Goal: Task Accomplishment & Management: Manage account settings

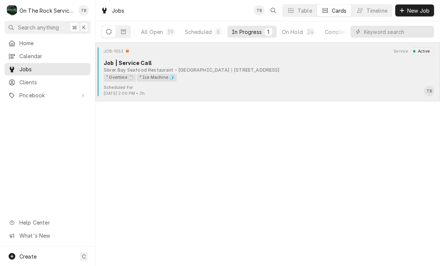
click at [274, 81] on div "¹ Overtime ⏱️ ² Ice Machine 🧊" at bounding box center [267, 78] width 326 height 8
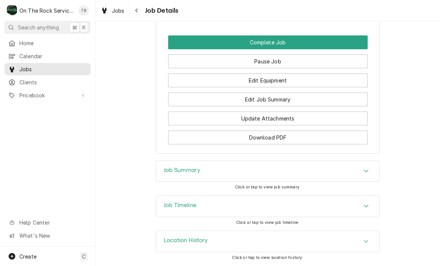
scroll to position [692, 0]
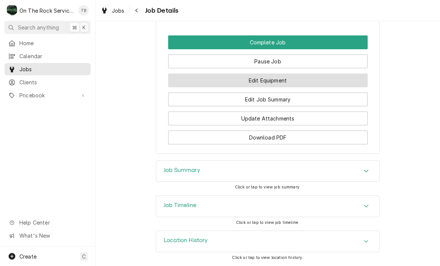
click at [281, 81] on button "Edit Equipment" at bounding box center [268, 80] width 200 height 14
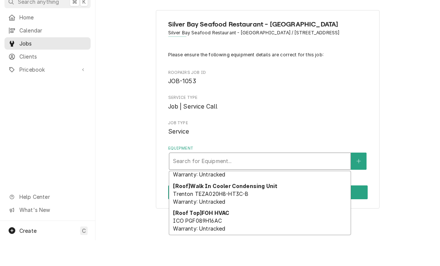
scroll to position [181, 0]
click at [357, 178] on button "Equipment" at bounding box center [359, 186] width 16 height 17
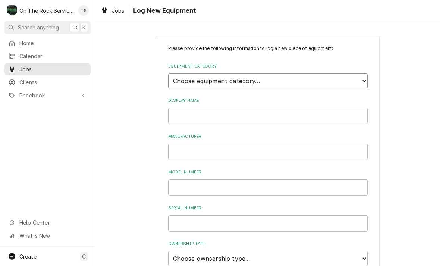
click at [364, 81] on select "Choose equipment category... Cooking Equipment Fryers Ice Machines Ovens and Ra…" at bounding box center [268, 80] width 200 height 15
select select "3"
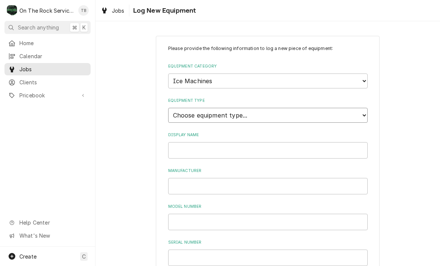
click at [288, 110] on select "Choose equipment type... Ice Bin Ice Dispenser Ice Maker Ice Merchandiser" at bounding box center [268, 115] width 200 height 15
select select "18"
click at [346, 142] on input "Display Name" at bounding box center [268, 150] width 200 height 16
type input "Ice machine #3"
click at [208, 178] on input "Manufacturer" at bounding box center [268, 186] width 200 height 16
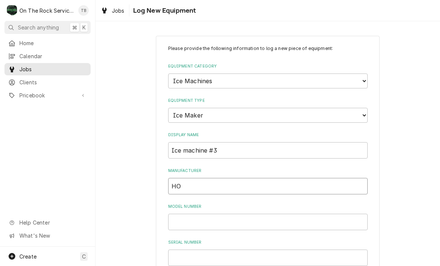
type input "H"
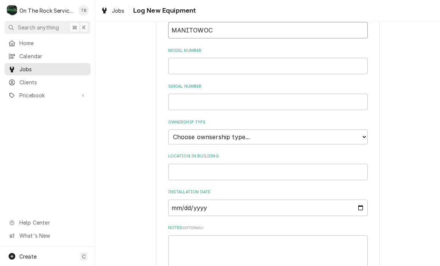
scroll to position [163, 0]
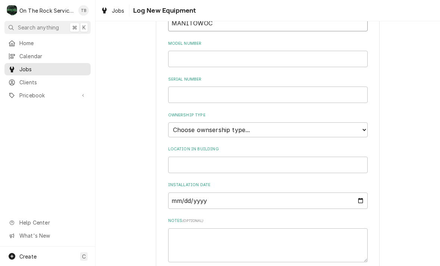
type input "MANITOWOC"
click at [210, 53] on input "Model Number" at bounding box center [268, 59] width 200 height 16
type input "ID1092N-261"
click at [247, 87] on input "Serial Number" at bounding box center [268, 95] width 200 height 16
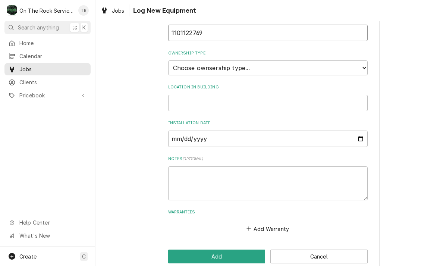
scroll to position [225, 0]
type input "1101122769"
click at [362, 61] on select "Choose ownsership type... Unknown Owned Leased Rented" at bounding box center [268, 68] width 200 height 15
select select "1"
click at [360, 95] on input "Location in Building" at bounding box center [268, 103] width 200 height 16
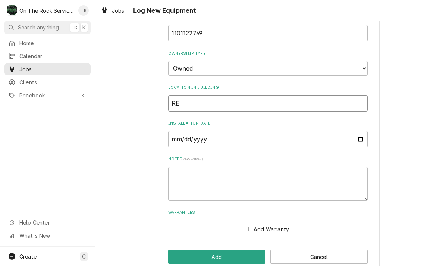
type input "R"
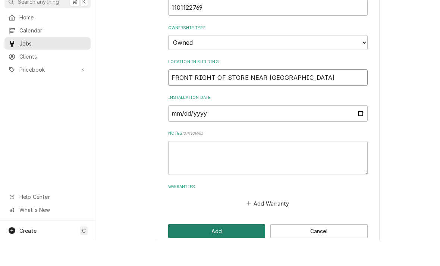
type input "FRONT RIGHT OF STORE NEAR SILVERWARE STATION"
click at [231, 250] on button "Add" at bounding box center [216, 257] width 97 height 14
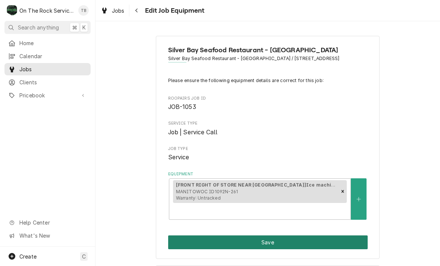
click at [267, 244] on button "Save" at bounding box center [268, 242] width 200 height 14
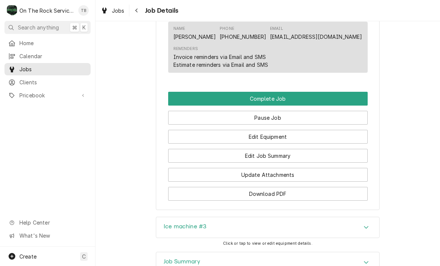
scroll to position [632, 0]
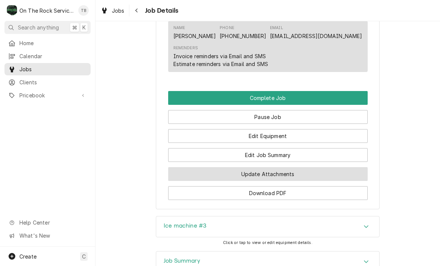
click at [280, 181] on button "Update Attachments" at bounding box center [268, 174] width 200 height 14
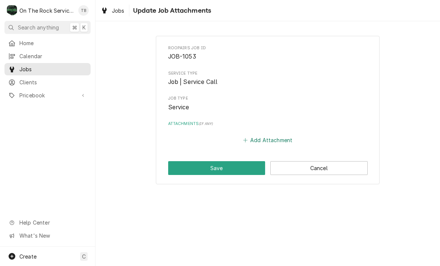
click at [273, 136] on button "Add Attachment" at bounding box center [268, 140] width 52 height 10
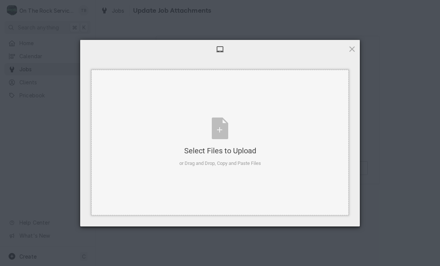
click at [218, 132] on div "Select Files to Upload or Drag and Drop, Copy and Paste Files" at bounding box center [220, 143] width 82 height 50
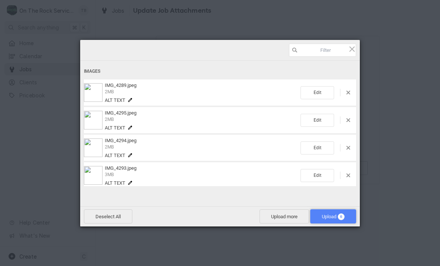
click at [332, 216] on span "Upload 6" at bounding box center [333, 217] width 23 height 6
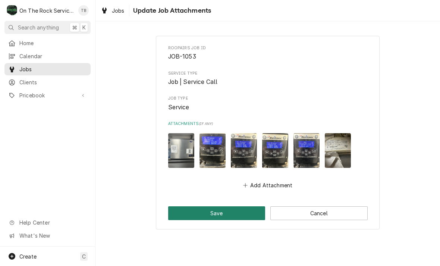
click at [223, 212] on button "Save" at bounding box center [216, 213] width 97 height 14
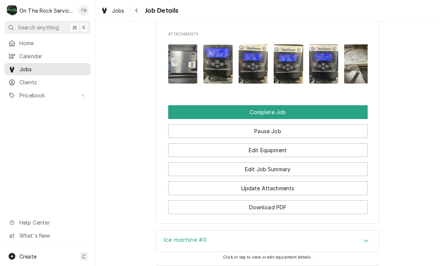
scroll to position [687, 0]
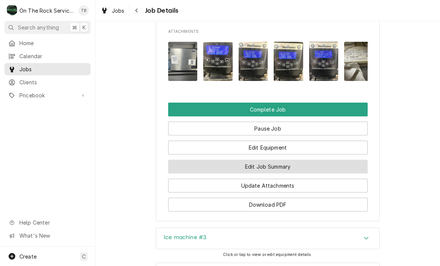
click at [282, 173] on button "Edit Job Summary" at bounding box center [268, 167] width 200 height 14
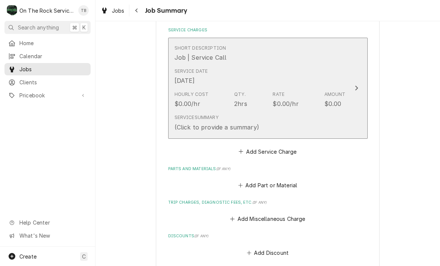
click at [300, 126] on div "Service Summary (Click to provide a summary)" at bounding box center [260, 122] width 171 height 23
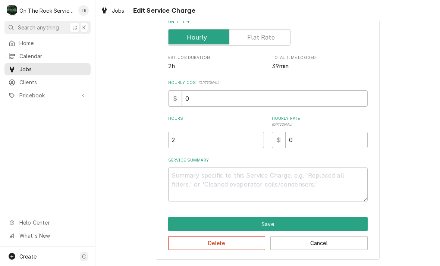
scroll to position [113, 0]
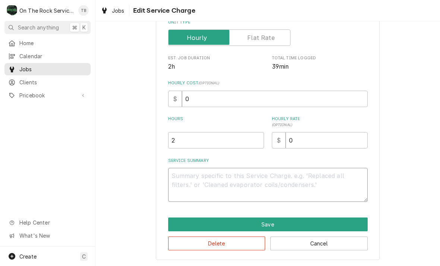
click at [194, 181] on textarea "Service Summary" at bounding box center [268, 185] width 200 height 34
type textarea "x"
type textarea "9"
type textarea "x"
type textarea "9/"
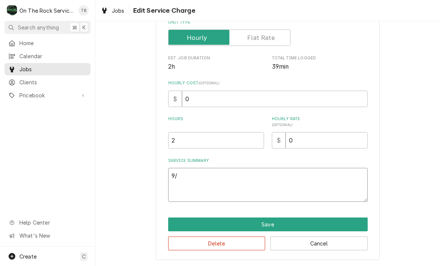
type textarea "x"
type textarea "9/7"
type textarea "x"
type textarea "9/7/"
type textarea "x"
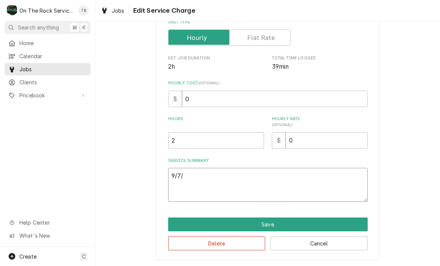
type textarea "9/7/2"
type textarea "x"
type textarea "9/7/25"
type textarea "x"
type textarea "9/7/25"
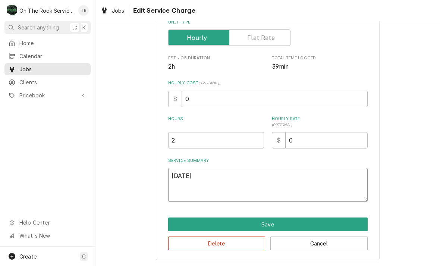
type textarea "x"
type textarea "9/7/25 T"
type textarea "x"
type textarea "9/7/25 TM"
type textarea "x"
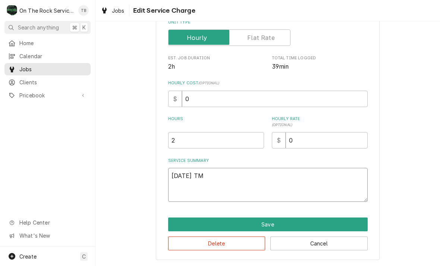
type textarea "9/7/25 TMB"
type textarea "x"
type textarea "9/7/25 TMB"
type textarea "x"
type textarea "9/7/25 TMB PR"
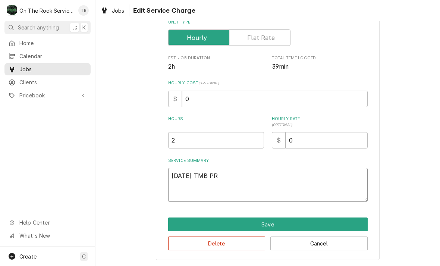
type textarea "x"
type textarea "9/7/25 TMB PRO"
type textarea "x"
type textarea "9/7/25 TMB PROV"
type textarea "x"
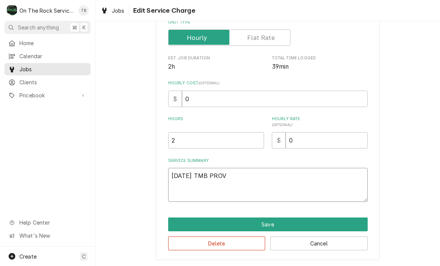
type textarea "9/7/25 TMB PROVI"
type textarea "x"
type textarea "9/7/25 TMB PROVIDE"
type textarea "x"
type textarea "9/7/25 TMB PROVIDE"
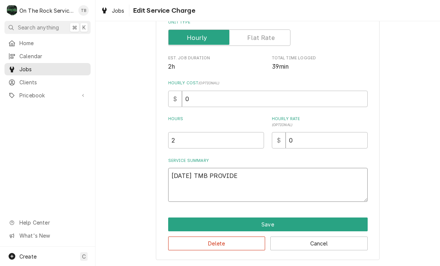
type textarea "x"
type textarea "9/7/25 TMB PROVIDE O"
type textarea "x"
type textarea "9/7/25 TMB PROVIDE OV"
type textarea "x"
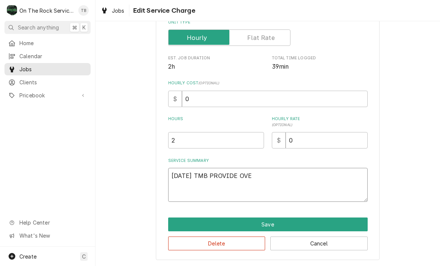
type textarea "9/7/25 TMB PROVIDE OVER"
type textarea "x"
type textarea "9/7/25 TMB PROVIDE OVERT"
type textarea "x"
type textarea "9/7/25 TMB PROVIDE OVERTI"
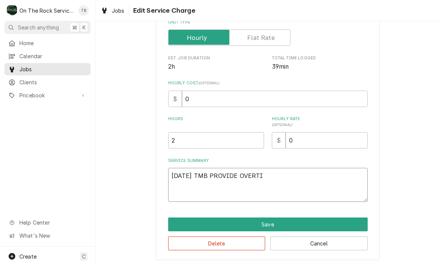
type textarea "x"
type textarea "9/7/25 TMB PROVIDE OVERTIM"
type textarea "x"
type textarea "9/7/25 TMB PROVIDE OVERTIME"
type textarea "x"
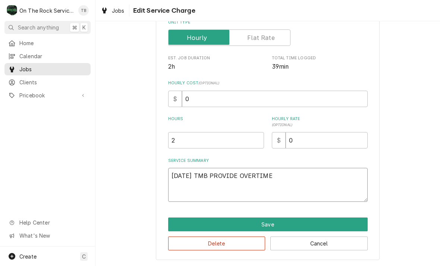
type textarea "9/7/25 TMB PROVIDE OVERTIME"
type textarea "x"
type textarea "9/7/25 TMB PROVIDE OVERTIME S"
type textarea "x"
type textarea "9/7/25 TMB PROVIDE OVERTIME SE"
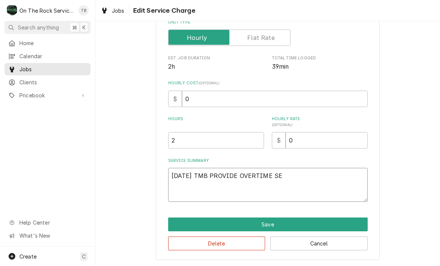
type textarea "x"
type textarea "9/7/25 TMB PROVIDE OVERTIME SER"
type textarea "x"
type textarea "9/7/25 TMB PROVIDE OVERTIME SERV"
type textarea "x"
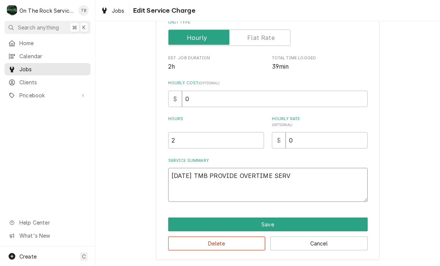
type textarea "9/7/25 TMB PROVIDE OVERTIME SERVI"
type textarea "x"
type textarea "9/7/25 TMB PROVIDE OVERTIME SERVIC"
type textarea "x"
type textarea "9/7/25 TMB PROVIDE OVERTIME SERVICE"
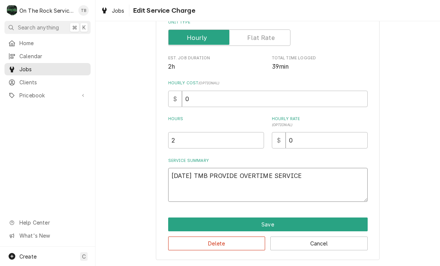
type textarea "x"
type textarea "9/7/25 TMB PROVIDE OVERTIME SERVICE"
type textarea "x"
type textarea "9/7/25 TMB PROVIDE OVERTIME SERVICE PA"
type textarea "x"
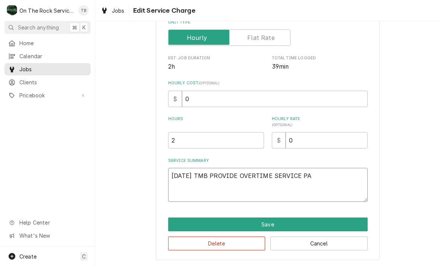
type textarea "9/7/25 TMB PROVIDE OVERTIME SERVICE PAR"
type textarea "x"
type textarea "9/7/25 TMB PROVIDE OVERTIME SERVICE PARTS"
type textarea "x"
type textarea "9/7/25 TMB PROVIDE OVERTIME SERVICE PARTS"
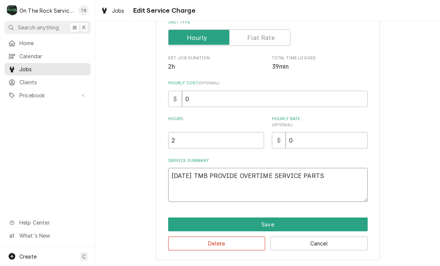
type textarea "x"
type textarea "9/7/25 TMB PROVIDE OVERTIME SERVICE PARTS A"
type textarea "x"
type textarea "9/7/25 TMB PROVIDE OVERTIME SERVICE PARTS AN"
type textarea "x"
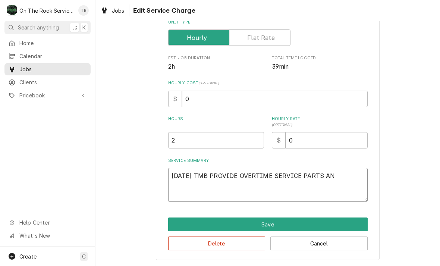
type textarea "9/7/25 TMB PROVIDE OVERTIME SERVICE PARTS AND"
type textarea "x"
type textarea "9/7/25 TMB PROVIDE OVERTIME SERVICE PARTS AND"
type textarea "x"
type textarea "9/7/25 TMB PROVIDE OVERTIME SERVICE PARTS AND LA"
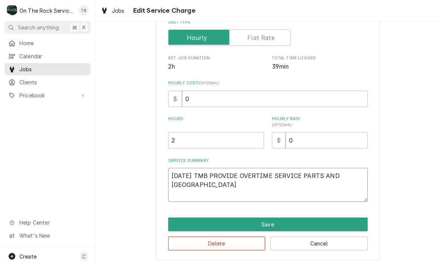
type textarea "x"
type textarea "9/7/25 TMB PROVIDE OVERTIME SERVICE PARTS AND LABO"
type textarea "x"
type textarea "9/7/25 TMB PROVIDE OVERTIME SERVICE PARTS AND LABOR"
type textarea "x"
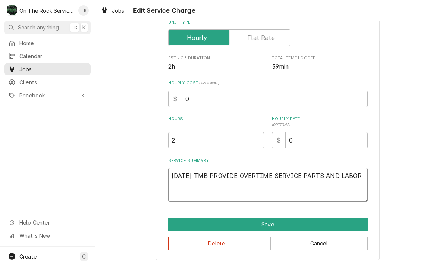
type textarea "9/7/25 TMB PROVIDE OVERTIME SERVICE PARTS AND LABOR T"
type textarea "x"
type textarea "9/7/25 TMB PROVIDE OVERTIME SERVICE PARTS AND LABOR TO"
type textarea "x"
type textarea "9/7/25 TMB PROVIDE OVERTIME SERVICE PARTS AND LABOR TO D"
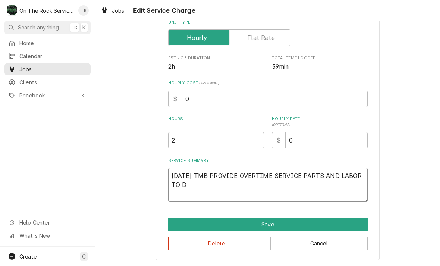
type textarea "x"
type textarea "9/7/25 TMB PROVIDE OVERTIME SERVICE PARTS AND LABOR TO DE"
type textarea "x"
type textarea "9/7/25 TMB PROVIDE OVERTIME SERVICE PARTS AND LABOR TO DET"
type textarea "x"
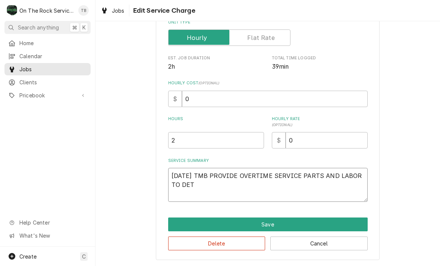
type textarea "9/7/25 TMB PROVIDE OVERTIME SERVICE PARTS AND LABOR TO DETE"
type textarea "x"
type textarea "9/7/25 TMB PROVIDE OVERTIME SERVICE PARTS AND LABOR TO DETERM"
type textarea "x"
type textarea "9/7/25 TMB PROVIDE OVERTIME SERVICE PARTS AND LABOR TO DETERMI"
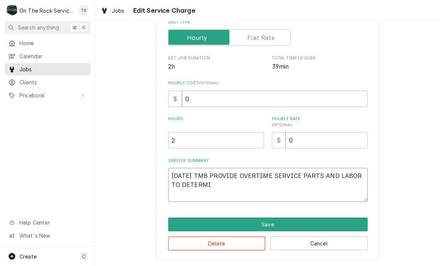
type textarea "x"
type textarea "9/7/25 TMB PROVIDE OVERTIME SERVICE PARTS AND LABOR TO DETERMIN"
type textarea "x"
type textarea "9/7/25 TMB PROVIDE OVERTIME SERVICE PARTS AND LABOR TO DETERMINE"
type textarea "x"
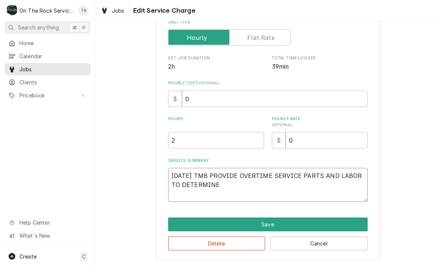
type textarea "9/7/25 TMB PROVIDE OVERTIME SERVICE PARTS AND LABOR TO DETERMINE"
type textarea "x"
type textarea "9/7/25 TMB PROVIDE OVERTIME SERVICE PARTS AND LABOR TO DETERMINE T"
type textarea "x"
type textarea "9/7/25 TMB PROVIDE OVERTIME SERVICE PARTS AND LABOR TO DETERMINE TH"
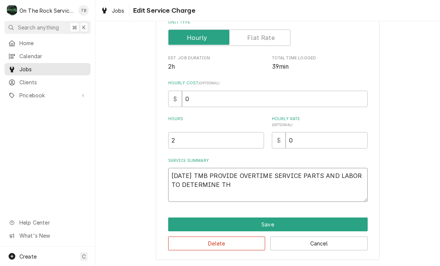
type textarea "x"
type textarea "9/7/25 TMB PROVIDE OVERTIME SERVICE PARTS AND LABOR TO DETERMINE THA"
type textarea "x"
type textarea "9/7/25 TMB PROVIDE OVERTIME SERVICE PARTS AND LABOR TO DETERMINE THAT"
type textarea "x"
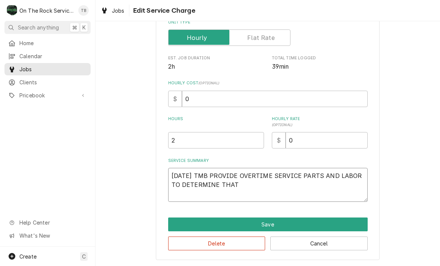
type textarea "9/7/25 TMB PROVIDE OVERTIME SERVICE PARTS AND LABOR TO DETERMINE THAT"
type textarea "x"
type textarea "9/7/25 TMB PROVIDE OVERTIME SERVICE PARTS AND LABOR TO DETERMINE THAT ON"
type textarea "x"
type textarea "9/7/25 TMB PROVIDE OVERTIME SERVICE PARTS AND LABOR TO DETERMINE THAT ON"
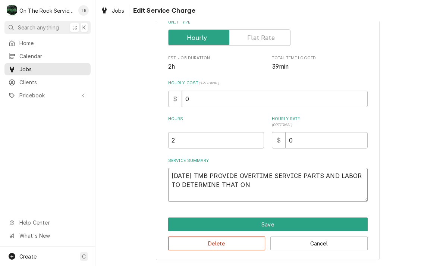
type textarea "x"
type textarea "9/7/25 TMB PROVIDE OVERTIME SERVICE PARTS AND LABOR TO DETERMINE THAT ON F"
type textarea "x"
type textarea "9/7/25 TMB PROVIDE OVERTIME SERVICE PARTS AND LABOR TO DETERMINE THAT ON FAR"
type textarea "x"
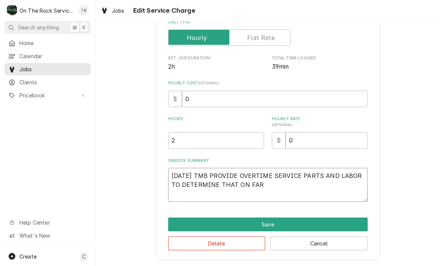
type textarea "9/7/25 TMB PROVIDE OVERTIME SERVICE PARTS AND LABOR TO DETERMINE THAT ON FAR"
type textarea "x"
type textarea "9/7/25 TMB PROVIDE OVERTIME SERVICE PARTS AND LABOR TO DETERMINE THAT ON FAR R"
type textarea "x"
type textarea "9/7/25 TMB PROVIDE OVERTIME SERVICE PARTS AND LABOR TO DETERMINE THAT ON FAR RIG"
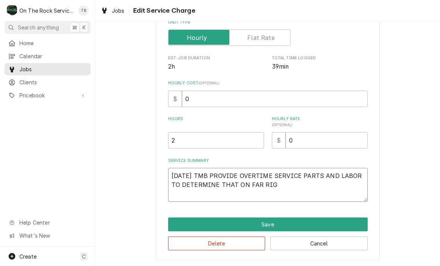
type textarea "x"
type textarea "9/7/25 TMB PROVIDE OVERTIME SERVICE PARTS AND LABOR TO DETERMINE THAT ON FAR RI…"
type textarea "x"
type textarea "9/7/25 TMB PROVIDE OVERTIME SERVICE PARTS AND LABOR TO DETERMINE THAT ON FAR RI…"
type textarea "x"
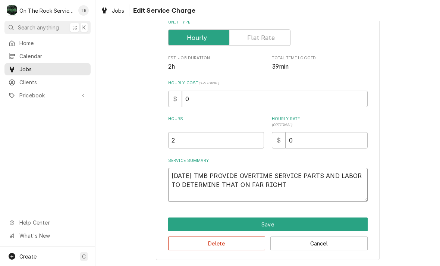
type textarea "9/7/25 TMB PROVIDE OVERTIME SERVICE PARTS AND LABOR TO DETERMINE THAT ON FAR RI…"
type textarea "x"
type textarea "9/7/25 TMB PROVIDE OVERTIME SERVICE PARTS AND LABOR TO DETERMINE THAT ON FAR RI…"
type textarea "x"
type textarea "9/7/25 TMB PROVIDE OVERTIME SERVICE PARTS AND LABOR TO DETERMINE THAT ON FAR RI…"
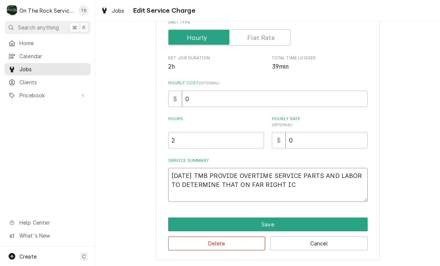
type textarea "x"
type textarea "9/7/25 TMB PROVIDE OVERTIME SERVICE PARTS AND LABOR TO DETERMINE THAT ON FAR RI…"
type textarea "x"
type textarea "9/7/25 TMB PROVIDE OVERTIME SERVICE PARTS AND LABOR TO DETERMINE THAT ON FAR RI…"
type textarea "x"
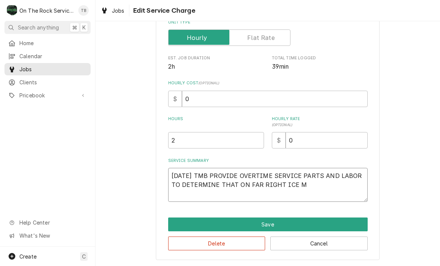
type textarea "9/7/25 TMB PROVIDE OVERTIME SERVICE PARTS AND LABOR TO DETERMINE THAT ON FAR RI…"
type textarea "x"
type textarea "9/7/25 TMB PROVIDE OVERTIME SERVICE PARTS AND LABOR TO DETERMINE THAT ON FAR RI…"
type textarea "x"
type textarea "9/7/25 TMB PROVIDE OVERTIME SERVICE PARTS AND LABOR TO DETERMINE THAT ON FAR RI…"
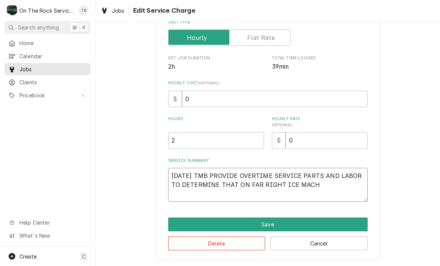
type textarea "x"
type textarea "9/7/25 TMB PROVIDE OVERTIME SERVICE PARTS AND LABOR TO DETERMINE THAT ON FAR RI…"
type textarea "x"
type textarea "9/7/25 TMB PROVIDE OVERTIME SERVICE PARTS AND LABOR TO DETERMINE THAT ON FAR RI…"
type textarea "x"
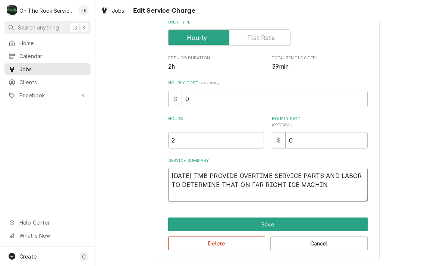
type textarea "9/7/25 TMB PROVIDE OVERTIME SERVICE PARTS AND LABOR TO DETERMINE THAT ON FAR RI…"
type textarea "x"
type textarea "9/7/25 TMB PROVIDE OVERTIME SERVICE PARTS AND LABOR TO DETERMINE THAT ON FAR RI…"
type textarea "x"
type textarea "9/7/25 TMB PROVIDE OVERTIME SERVICE PARTS AND LABOR TO DETERMINE THAT ON FAR RI…"
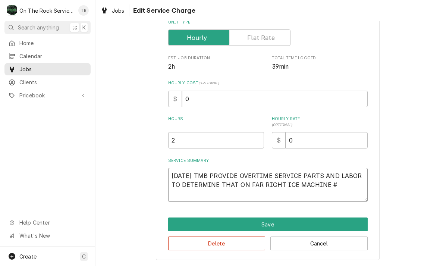
type textarea "x"
type textarea "9/7/25 TMB PROVIDE OVERTIME SERVICE PARTS AND LABOR TO DETERMINE THAT ON FAR RI…"
type textarea "x"
type textarea "9/7/25 TMB PROVIDE OVERTIME SERVICE PARTS AND LABOR TO DETERMINE THAT ON FAR RI…"
type textarea "x"
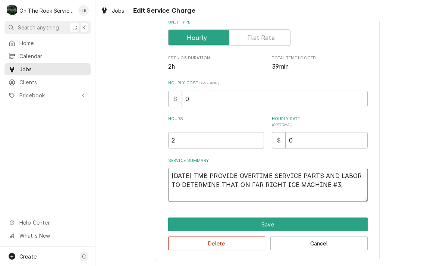
type textarea "9/7/25 TMB PROVIDE OVERTIME SERVICE PARTS AND LABOR TO DETERMINE THAT ON FAR RI…"
type textarea "x"
type textarea "9/7/25 TMB PROVIDE OVERTIME SERVICE PARTS AND LABOR TO DETERMINE THAT ON FAR RI…"
type textarea "x"
type textarea "9/7/25 TMB PROVIDE OVERTIME SERVICE PARTS AND LABOR TO DETERMINE THAT ON FAR RI…"
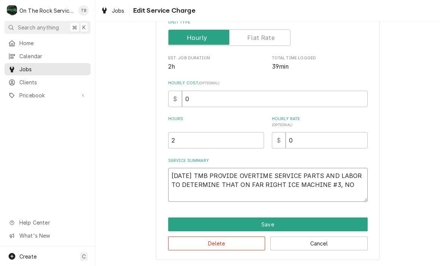
type textarea "x"
type textarea "9/7/25 TMB PROVIDE OVERTIME SERVICE PARTS AND LABOR TO DETERMINE THAT ON FAR RI…"
type textarea "x"
type textarea "9/7/25 TMB PROVIDE OVERTIME SERVICE PARTS AND LABOR TO DETERMINE THAT ON FAR RI…"
type textarea "x"
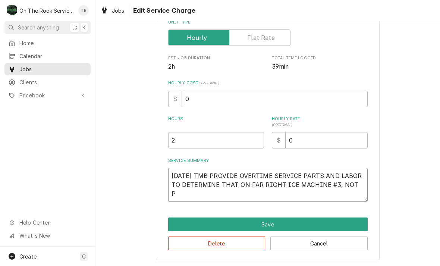
type textarea "9/7/25 TMB PROVIDE OVERTIME SERVICE PARTS AND LABOR TO DETERMINE THAT ON FAR RI…"
type textarea "x"
type textarea "9/7/25 TMB PROVIDE OVERTIME SERVICE PARTS AND LABOR TO DETERMINE THAT ON FAR RI…"
type textarea "x"
type textarea "9/7/25 TMB PROVIDE OVERTIME SERVICE PARTS AND LABOR TO DETERMINE THAT ON FAR RI…"
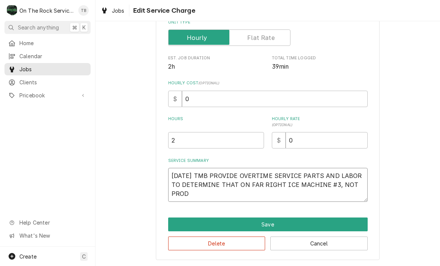
type textarea "x"
type textarea "9/7/25 TMB PROVIDE OVERTIME SERVICE PARTS AND LABOR TO DETERMINE THAT ON FAR RI…"
type textarea "x"
type textarea "9/7/25 TMB PROVIDE OVERTIME SERVICE PARTS AND LABOR TO DETERMINE THAT ON FAR RI…"
type textarea "x"
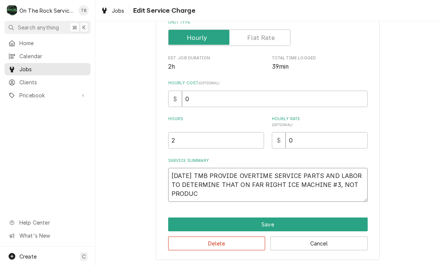
type textarea "9/7/25 TMB PROVIDE OVERTIME SERVICE PARTS AND LABOR TO DETERMINE THAT ON FAR RI…"
type textarea "x"
type textarea "9/7/25 TMB PROVIDE OVERTIME SERVICE PARTS AND LABOR TO DETERMINE THAT ON FAR RI…"
type textarea "x"
type textarea "9/7/25 TMB PROVIDE OVERTIME SERVICE PARTS AND LABOR TO DETERMINE THAT ON FAR RI…"
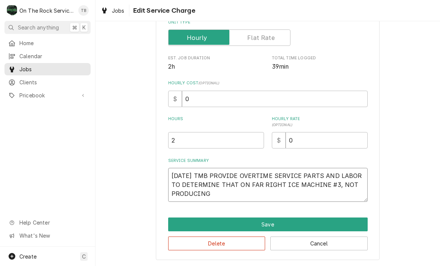
type textarea "x"
type textarea "9/7/25 TMB PROVIDE OVERTIME SERVICE PARTS AND LABOR TO DETERMINE THAT ON FAR RI…"
type textarea "x"
type textarea "9/7/25 TMB PROVIDE OVERTIME SERVICE PARTS AND LABOR TO DETERMINE THAT ON FAR RI…"
type textarea "x"
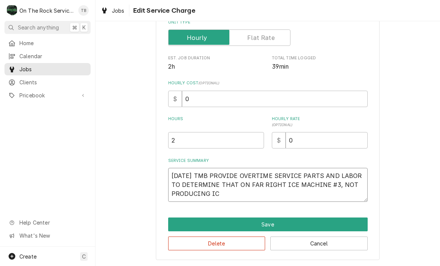
type textarea "9/7/25 TMB PROVIDE OVERTIME SERVICE PARTS AND LABOR TO DETERMINE THAT ON FAR RI…"
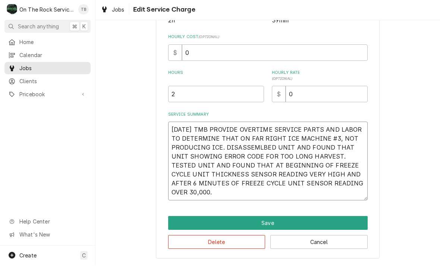
scroll to position [158, 0]
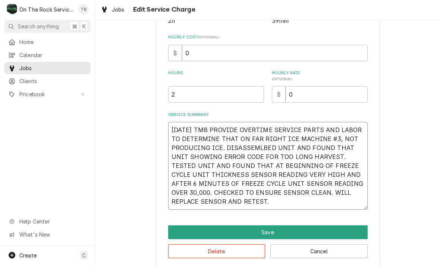
click at [266, 141] on textarea "9/7/25 TMB PROVIDE OVERTIME SERVICE PARTS AND LABOR TO DETERMINE THAT ON FAR RI…" at bounding box center [268, 167] width 200 height 88
click at [256, 148] on textarea "9/7/25 TMB PROVIDE OVERTIME SERVICE PARTS AND LABOR TO DETERMINE THAT ON FAR RI…" at bounding box center [268, 167] width 200 height 88
click at [248, 204] on textarea "9/7/25 TMB PROVIDE OVERTIME SERVICE PARTS AND LABOR TO DETERMINE THAT ON FAR RI…" at bounding box center [268, 167] width 200 height 88
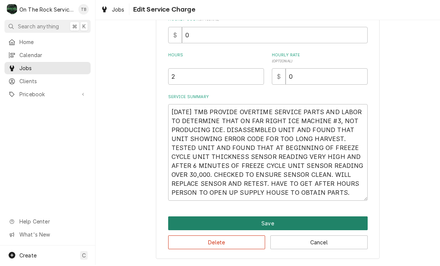
click at [270, 225] on button "Save" at bounding box center [268, 224] width 200 height 14
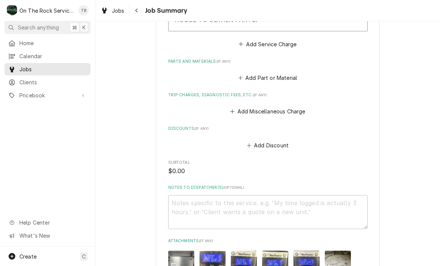
scroll to position [375, 0]
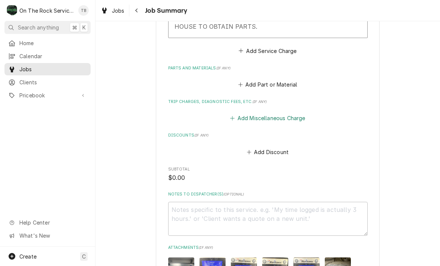
click at [273, 120] on button "Add Miscellaneous Charge" at bounding box center [268, 118] width 78 height 10
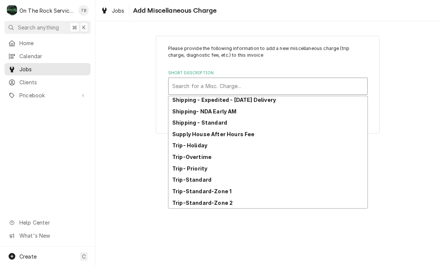
scroll to position [128, 0]
click at [228, 189] on strong "Trip-Standard-Zone 1" at bounding box center [201, 191] width 59 height 6
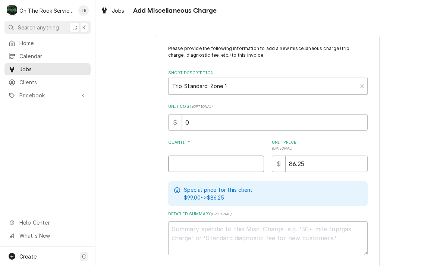
click at [221, 164] on input "Quantity" at bounding box center [216, 164] width 96 height 16
click at [424, 122] on div "Please provide the following information to add a new miscellaneous charge (tri…" at bounding box center [267, 165] width 345 height 272
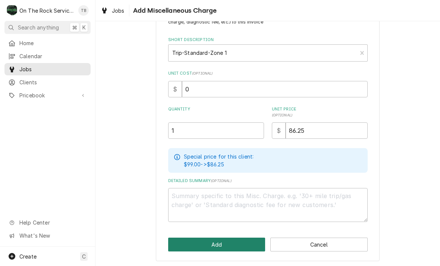
click at [229, 239] on button "Add" at bounding box center [216, 245] width 97 height 14
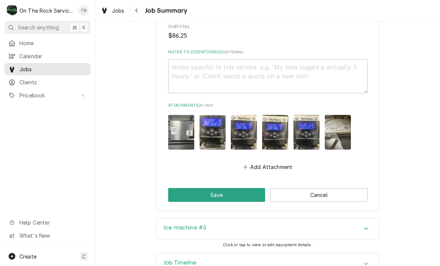
scroll to position [580, 0]
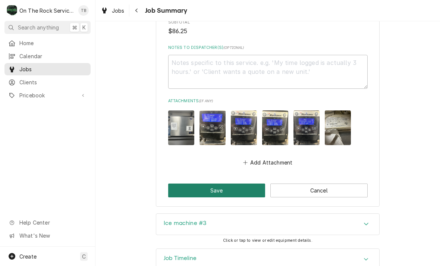
click at [229, 197] on button "Save" at bounding box center [216, 191] width 97 height 14
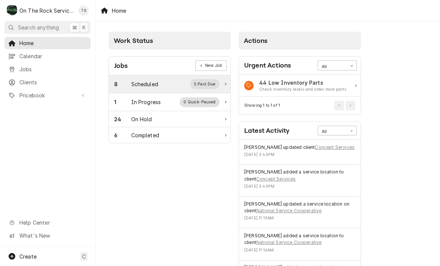
click at [158, 84] on div "Scheduled" at bounding box center [144, 84] width 27 height 8
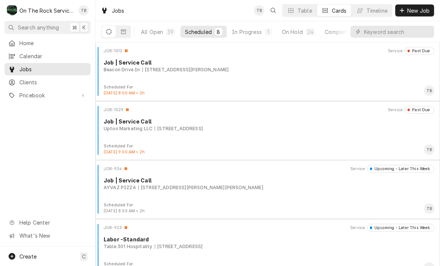
scroll to position [174, 0]
